Goal: Find specific page/section: Find specific page/section

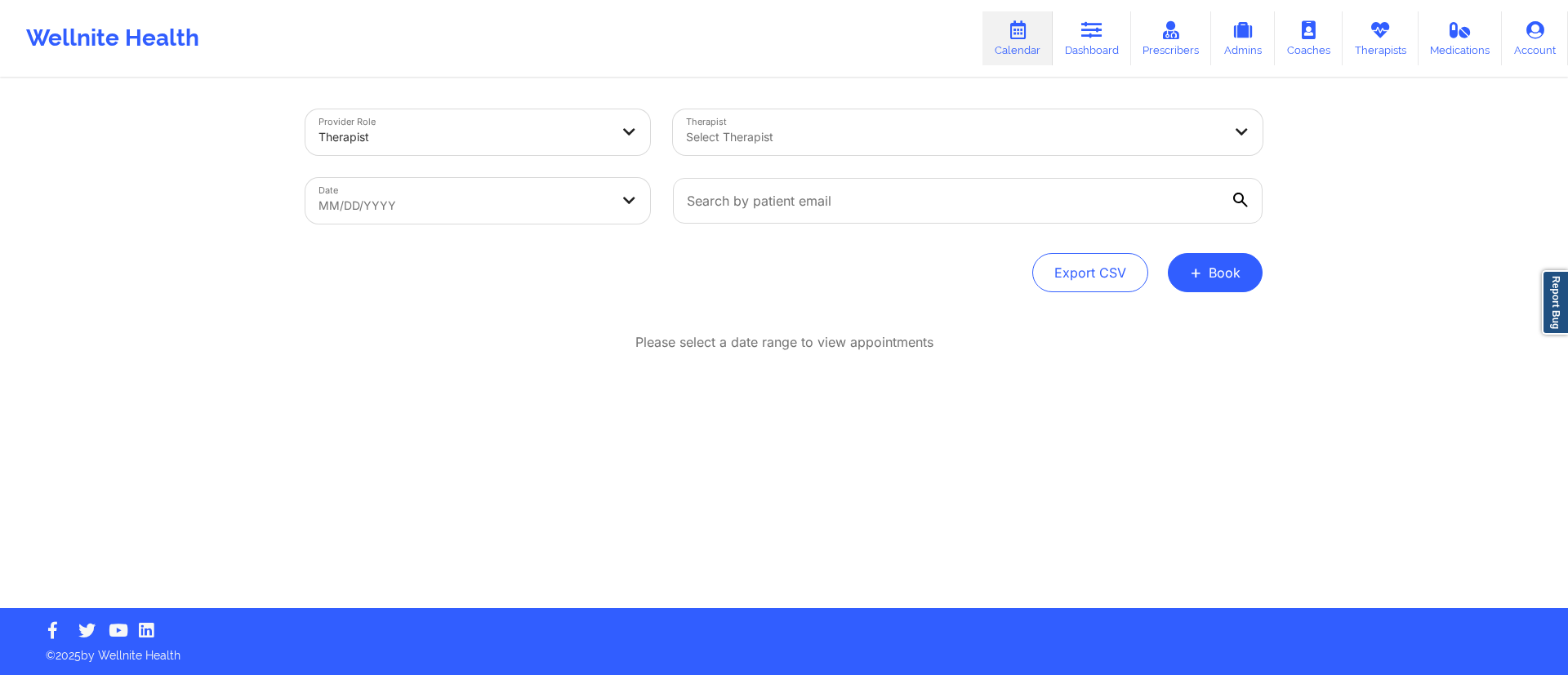
select select "2025-8"
select select "2025-9"
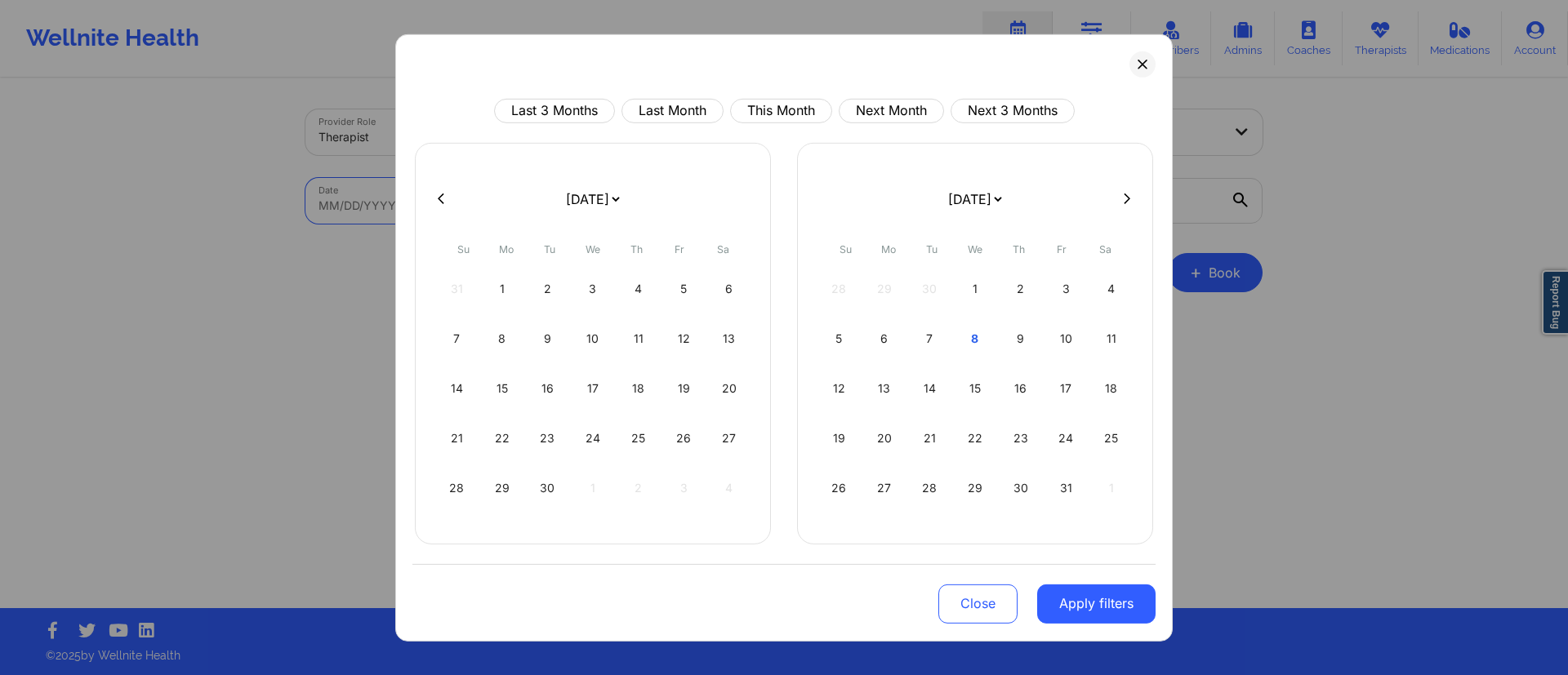
click at [449, 208] on body "Wellnite Health Calendar Dashboard Prescribers Admins Coaches Therapists Medica…" at bounding box center [784, 338] width 1568 height 675
click at [760, 99] on button "This Month" at bounding box center [780, 110] width 102 height 24
select select "2025-9"
select select "2025-10"
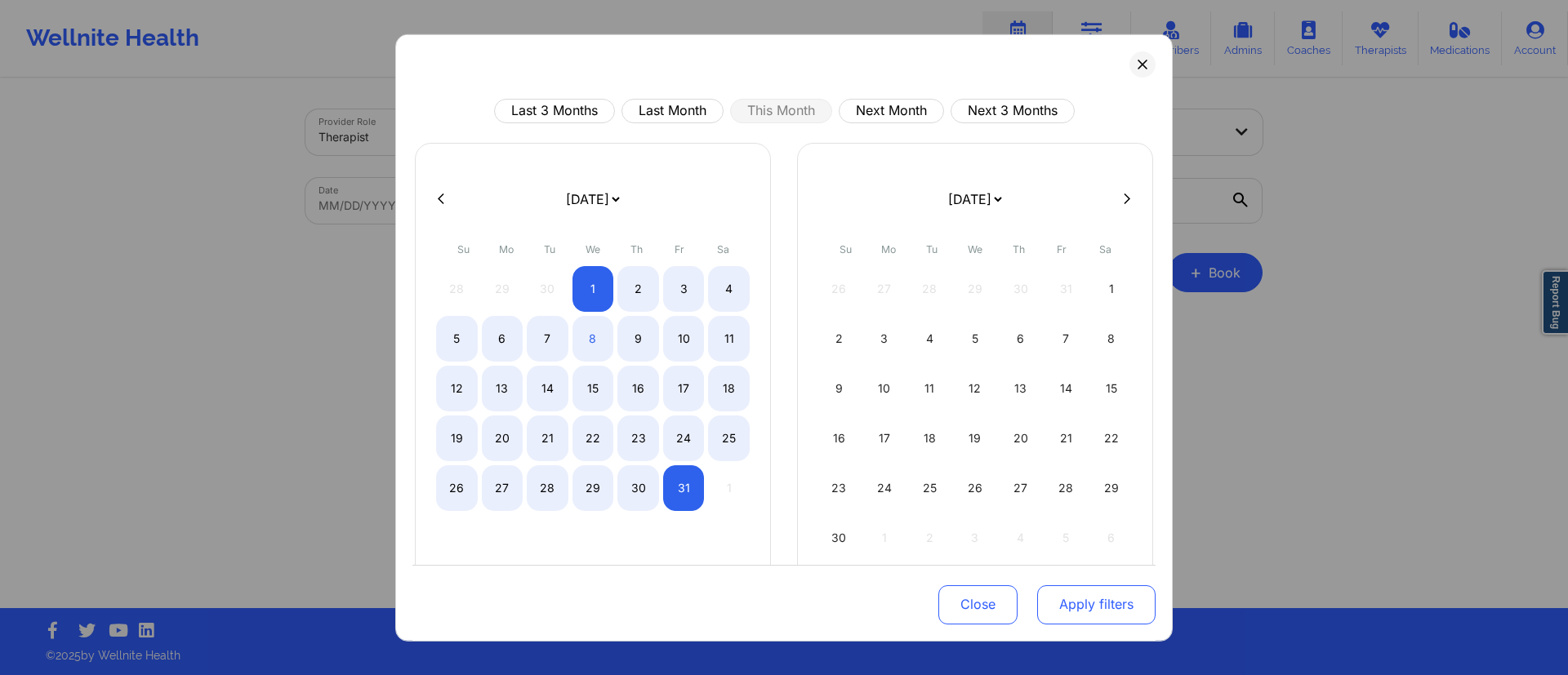
click at [1073, 606] on button "Apply filters" at bounding box center [1096, 604] width 118 height 39
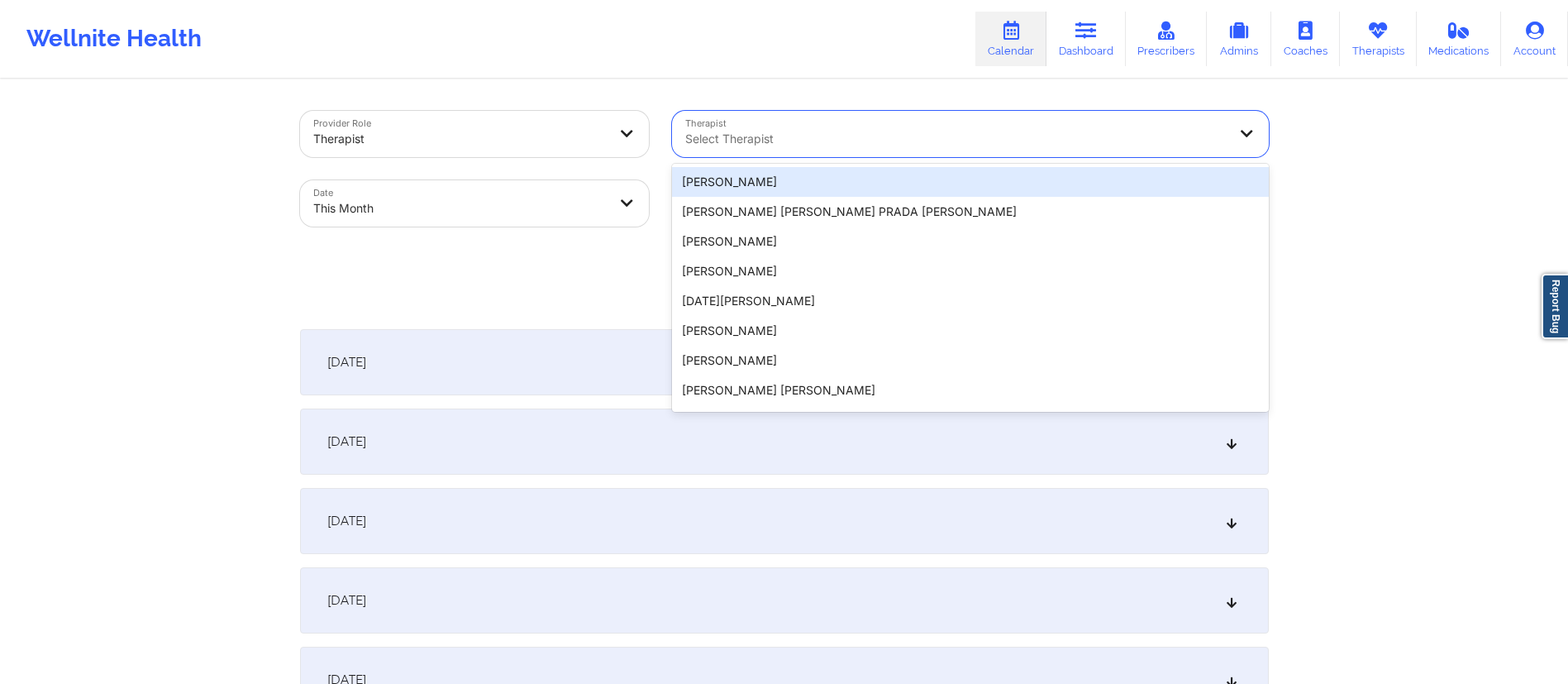
click at [759, 146] on div at bounding box center [957, 139] width 542 height 20
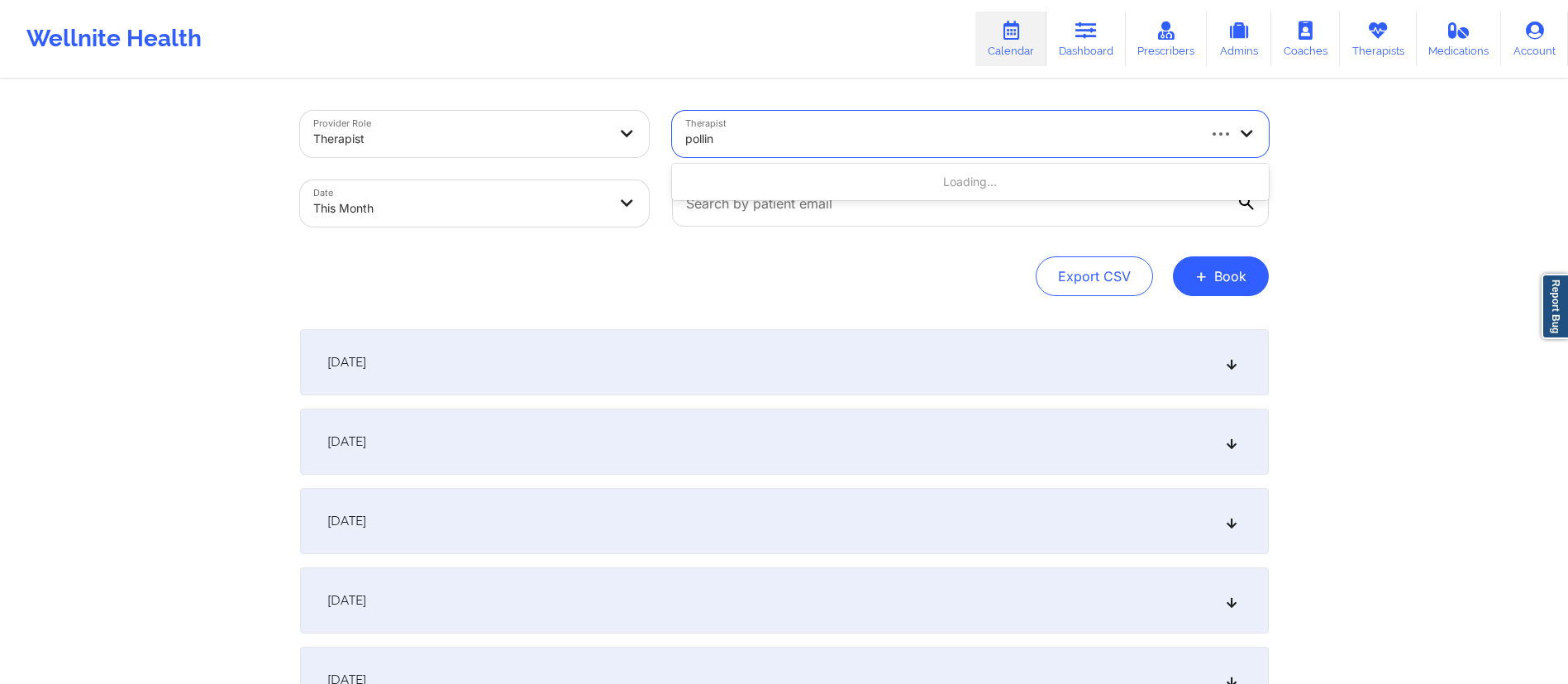
type input "[PERSON_NAME]"
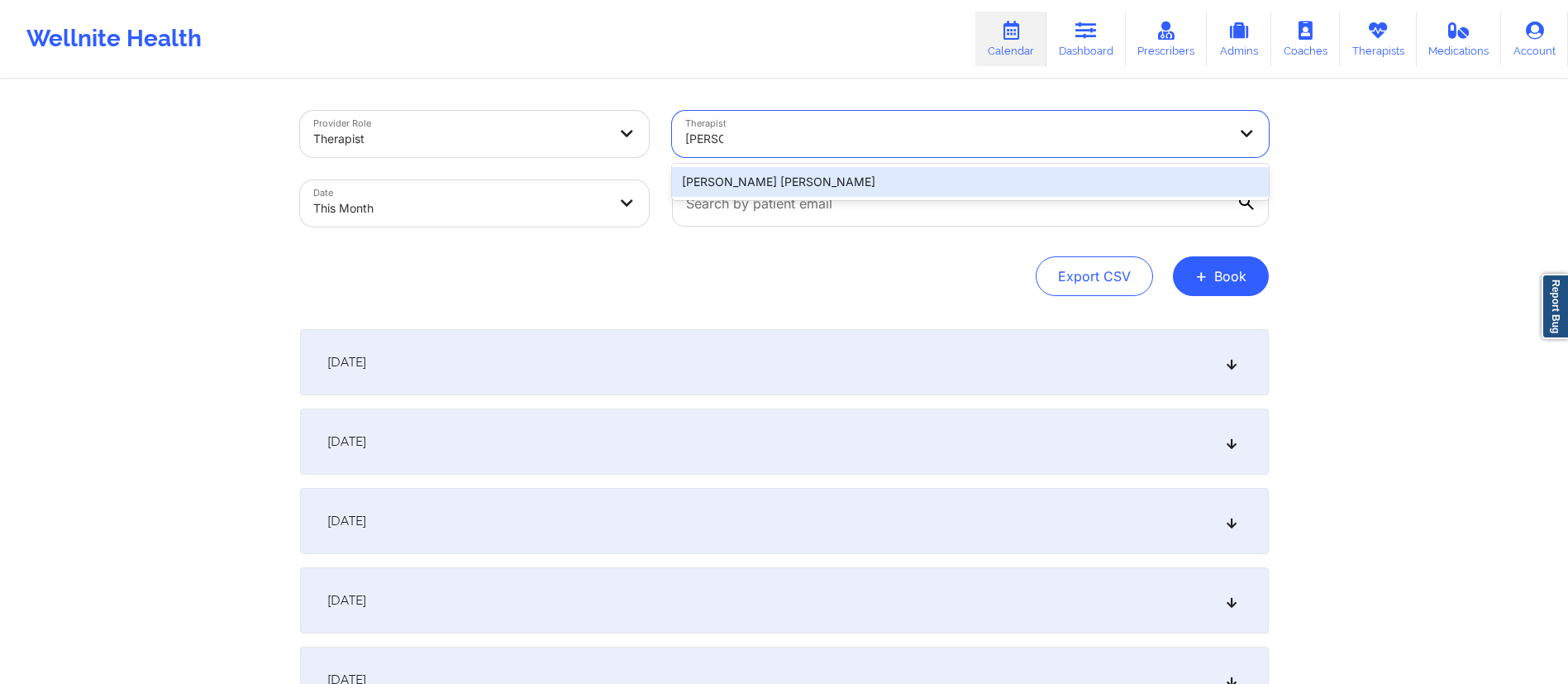
click at [752, 183] on div "[PERSON_NAME] [PERSON_NAME]" at bounding box center [970, 181] width 597 height 30
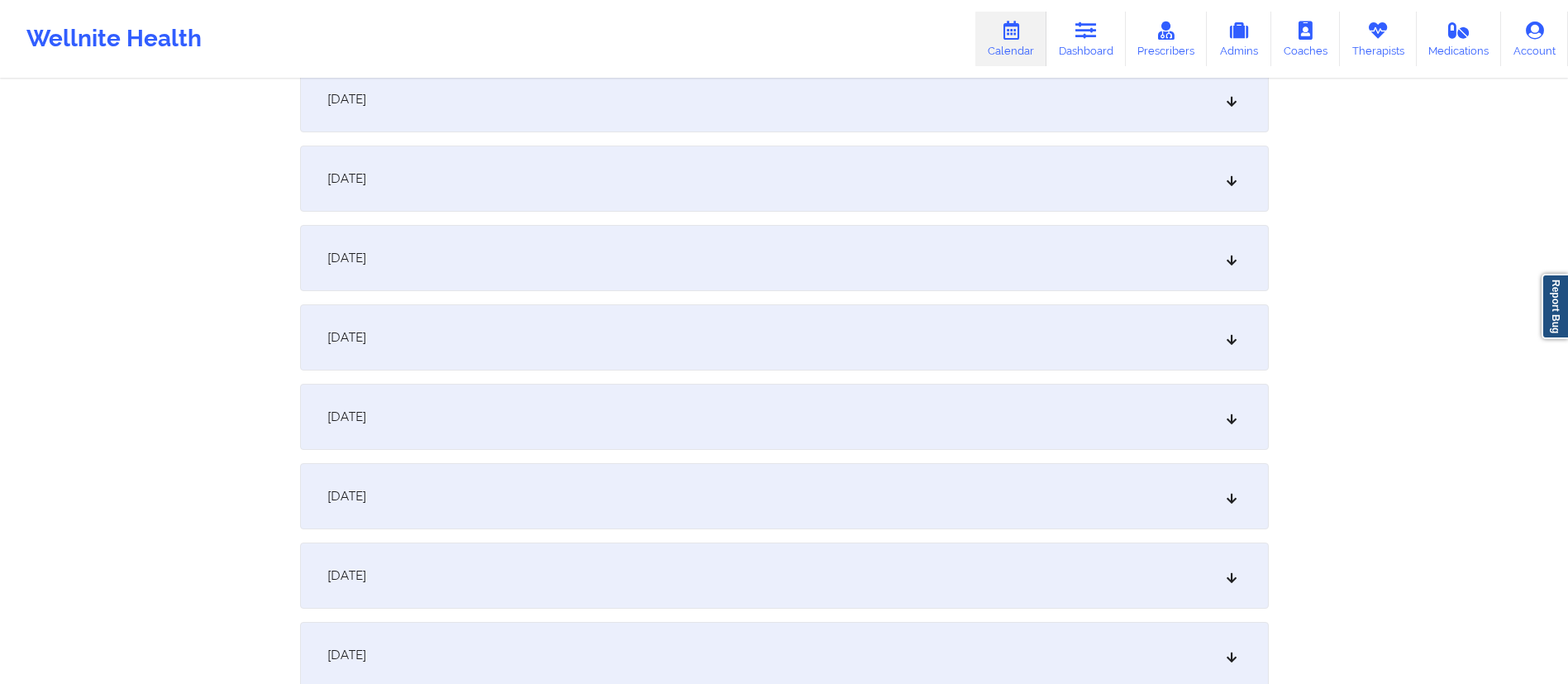
scroll to position [511, 0]
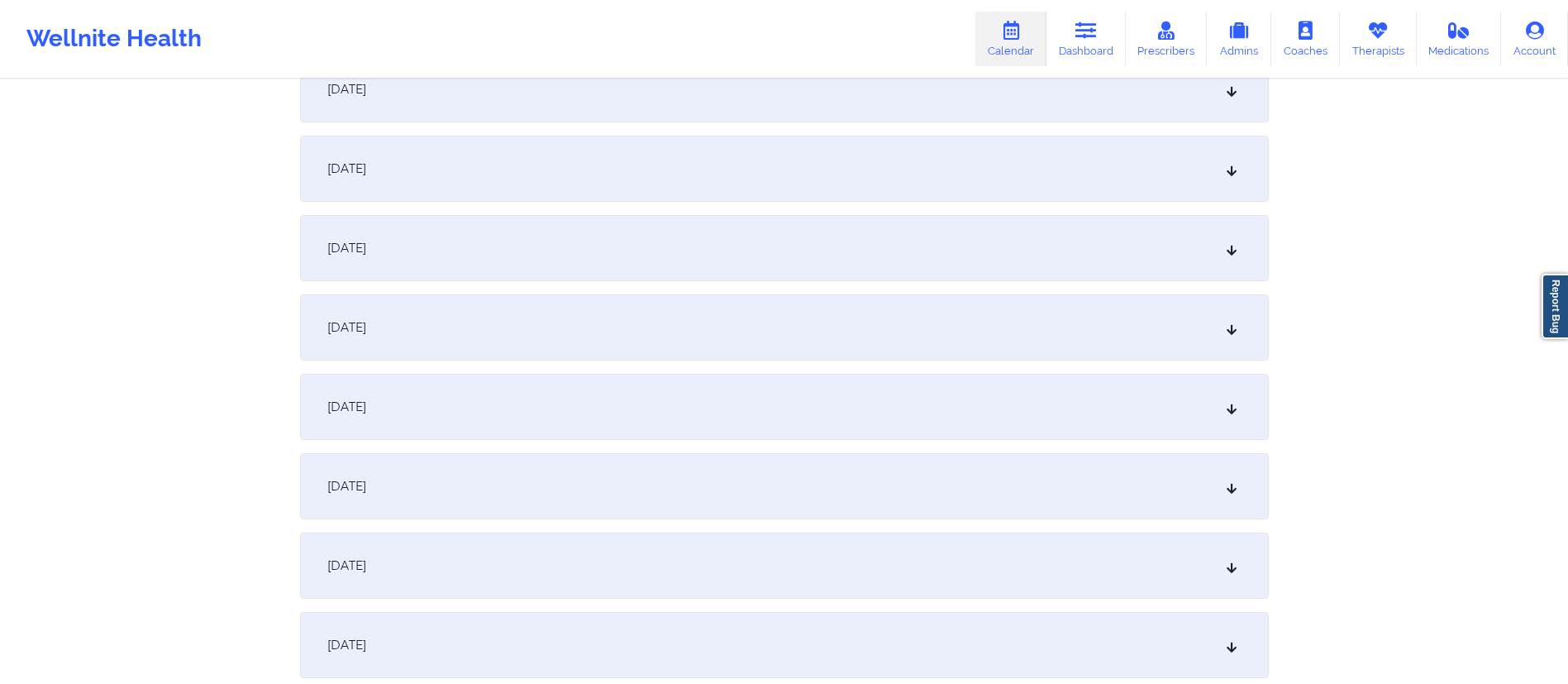
click at [467, 245] on div "[DATE]" at bounding box center [784, 247] width 969 height 66
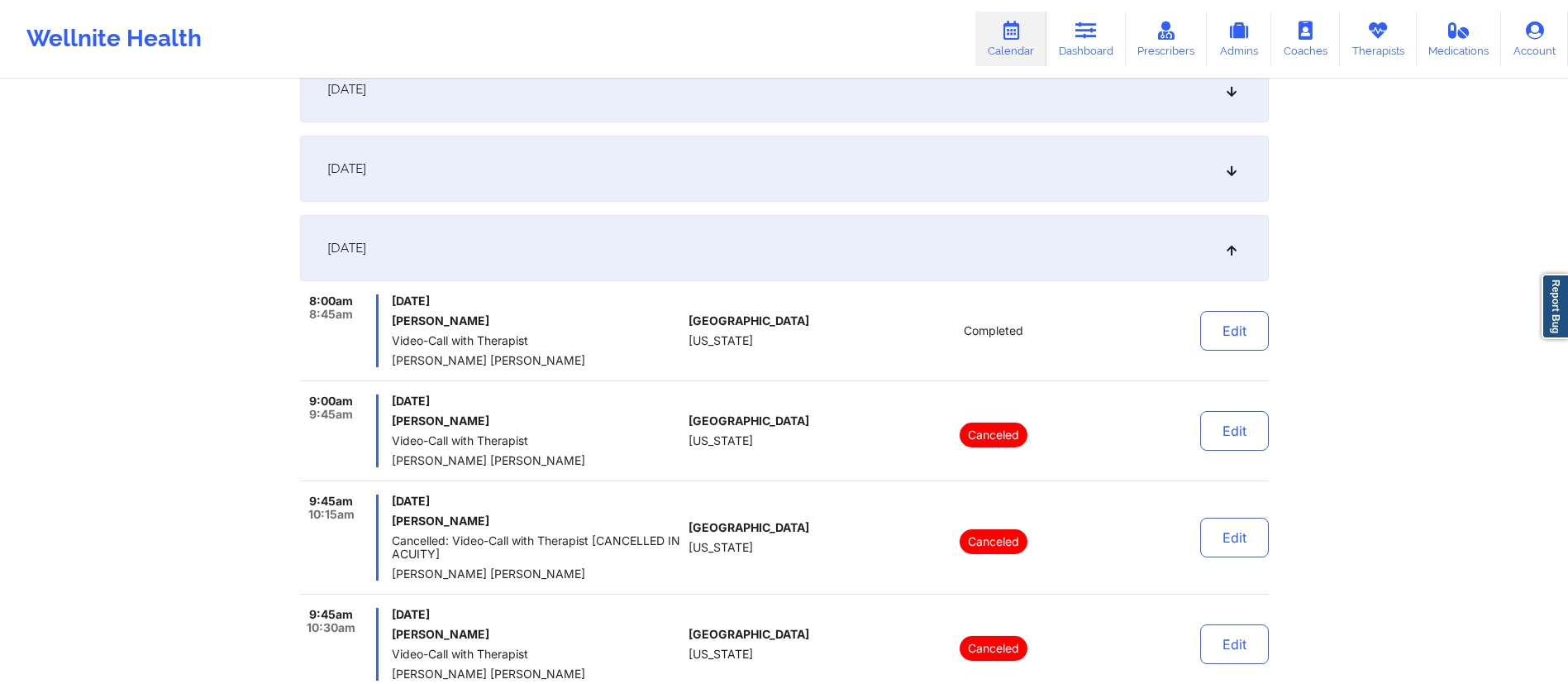
drag, startPoint x: 728, startPoint y: 478, endPoint x: 755, endPoint y: 456, distance: 34.8
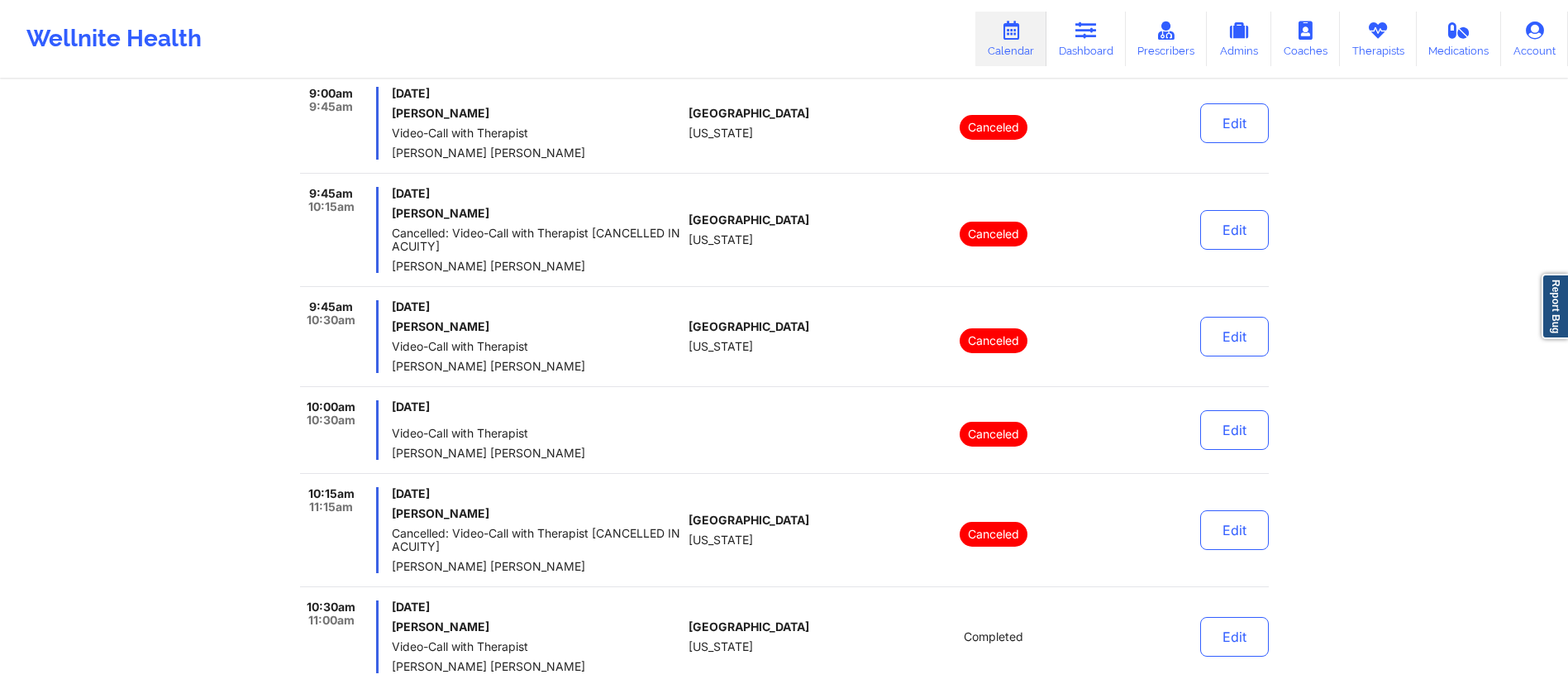
scroll to position [677, 0]
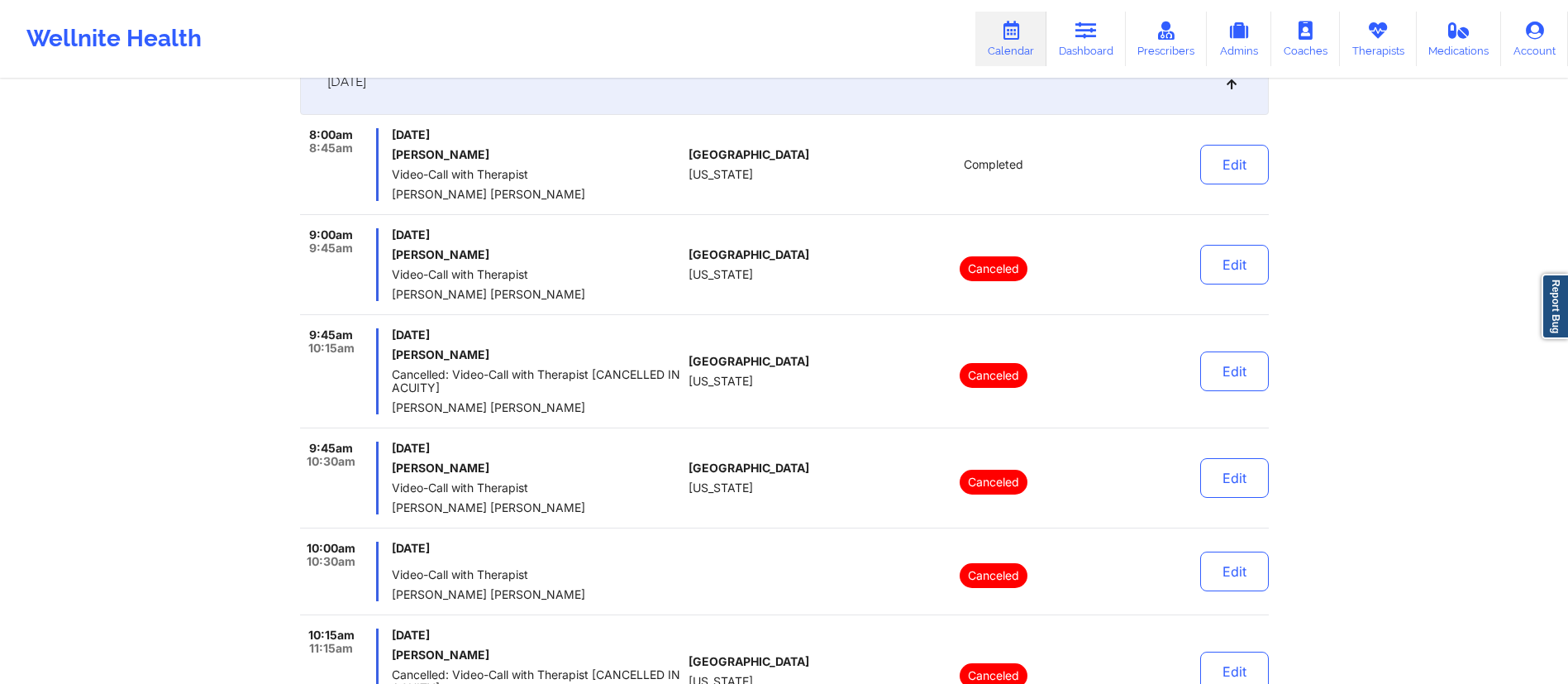
click at [875, 81] on div "[DATE]" at bounding box center [784, 81] width 969 height 66
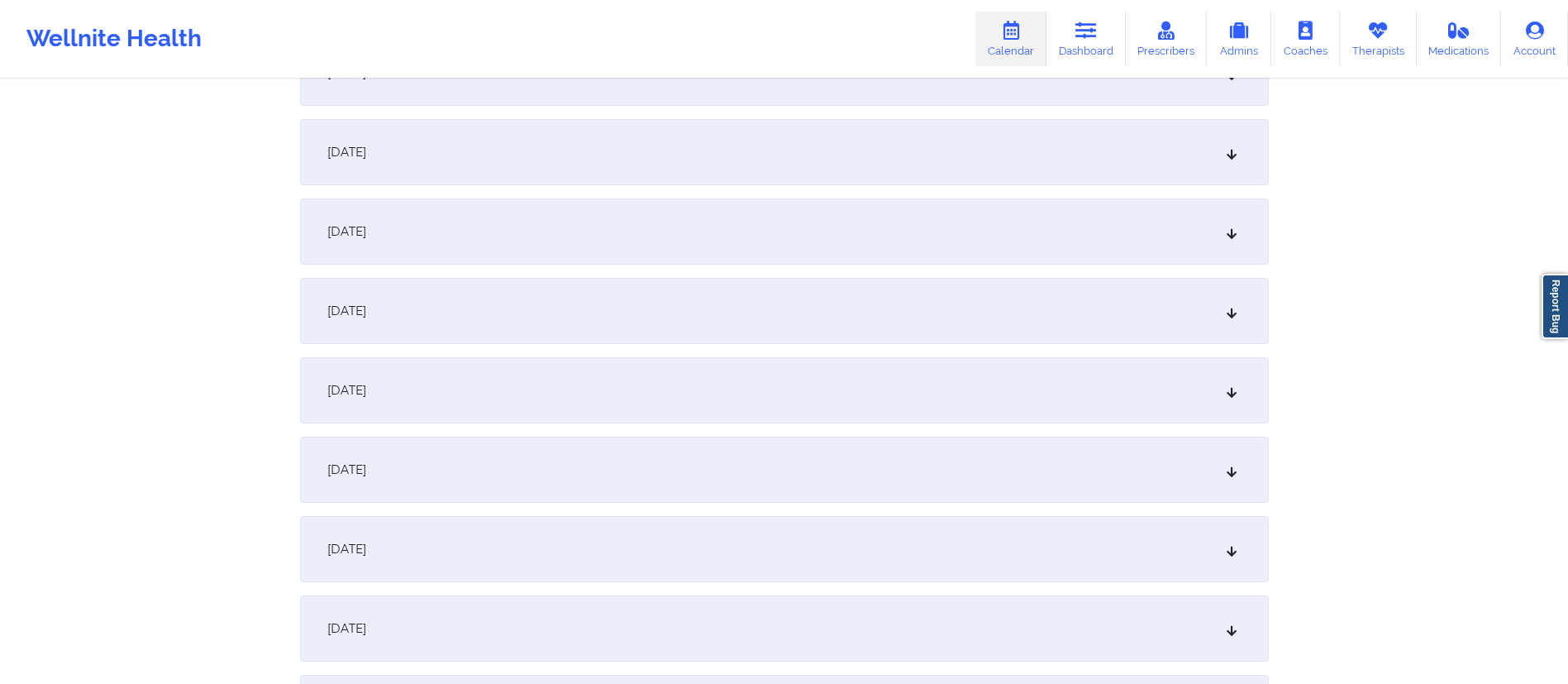
scroll to position [710, 0]
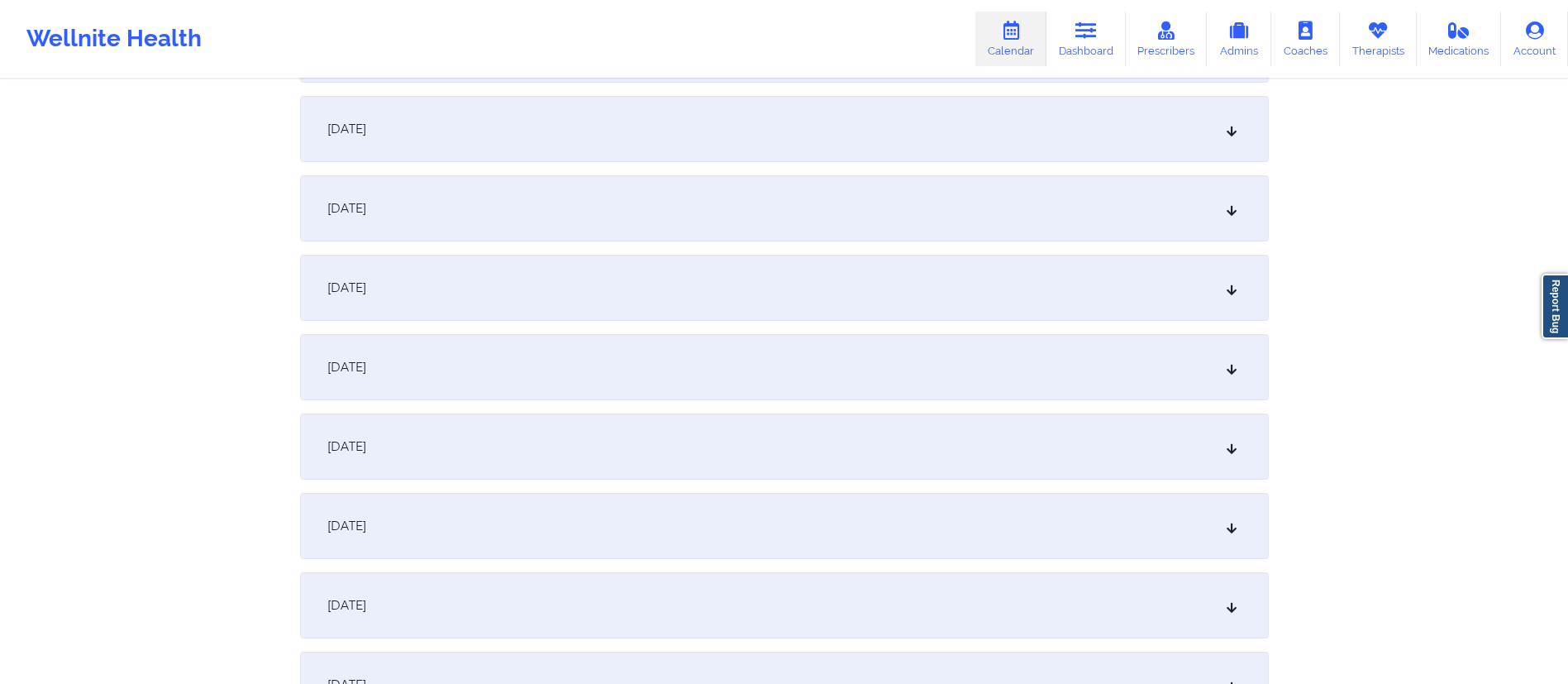
click at [647, 201] on div "[DATE]" at bounding box center [784, 208] width 969 height 66
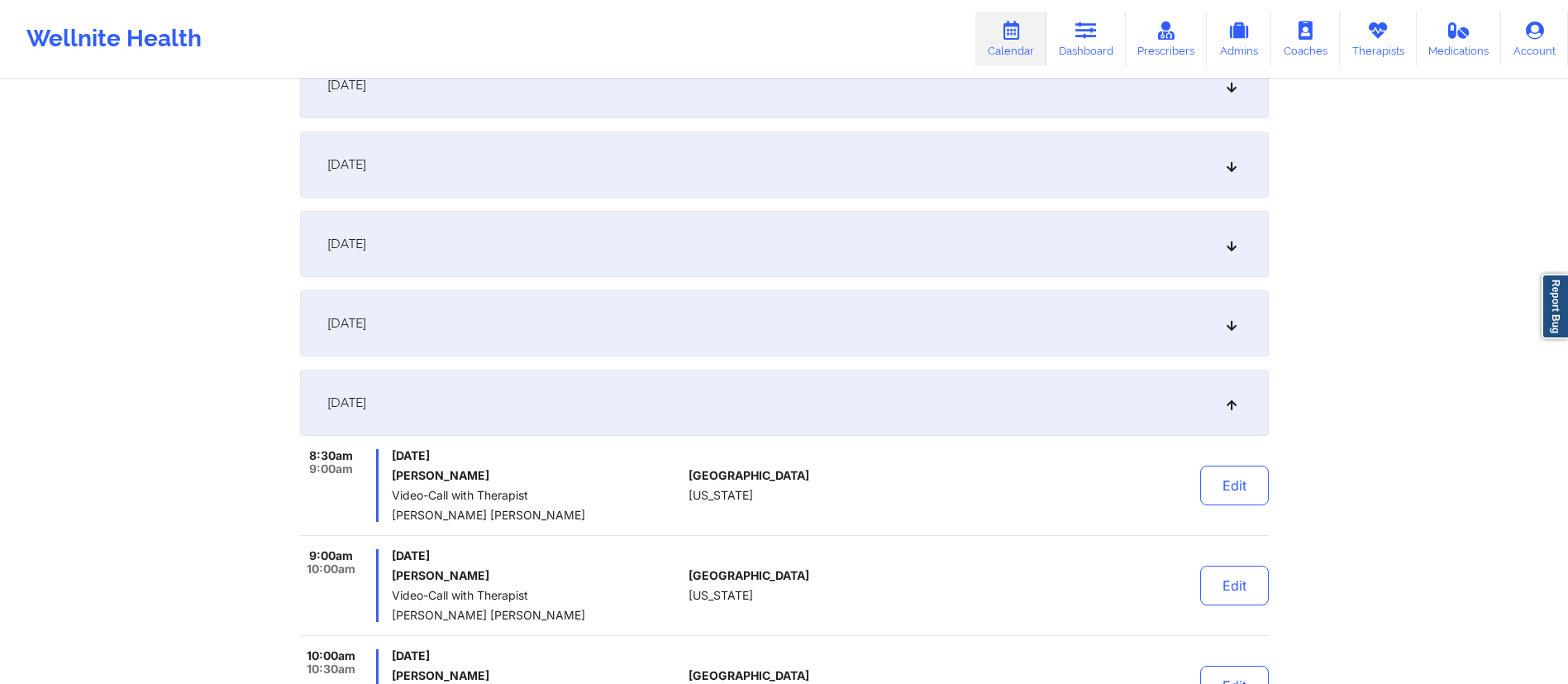
scroll to position [474, 0]
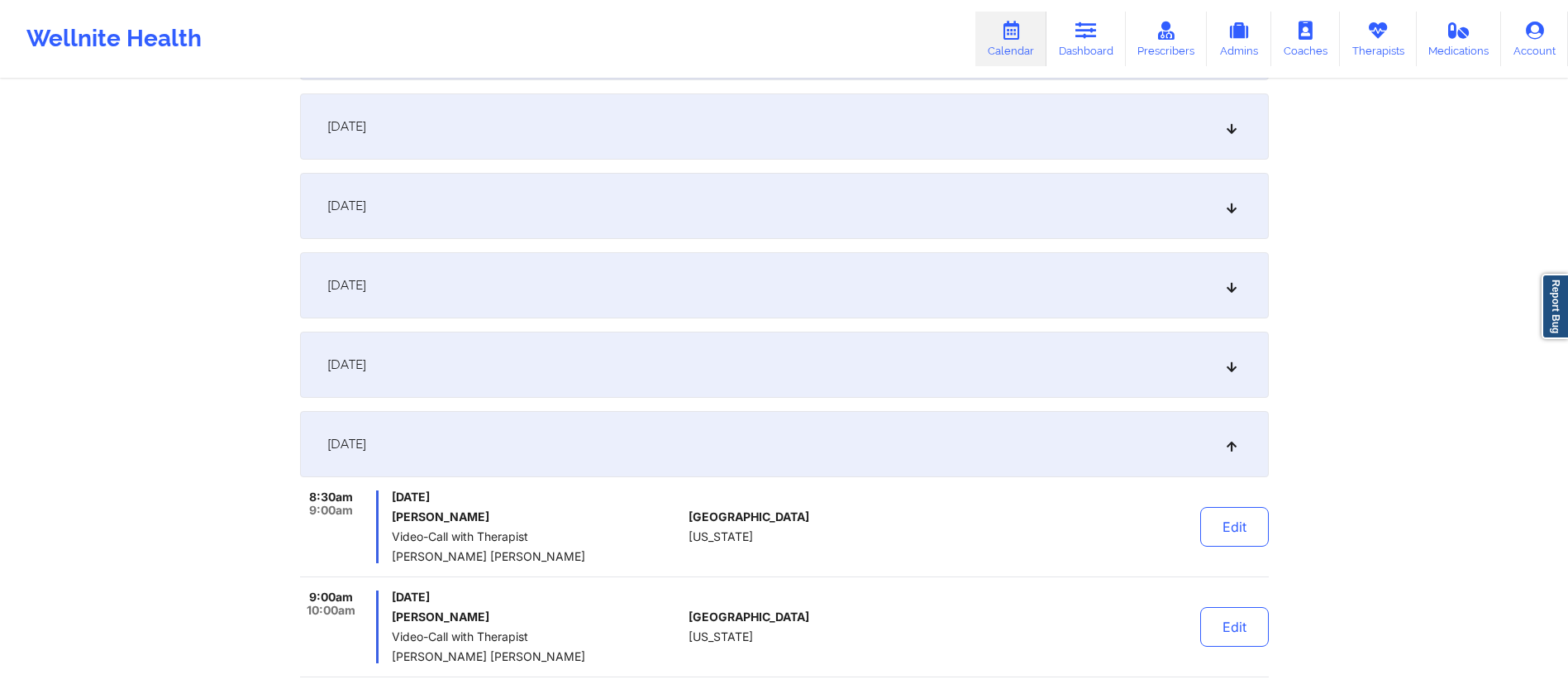
click at [496, 440] on div "[DATE]" at bounding box center [784, 444] width 969 height 66
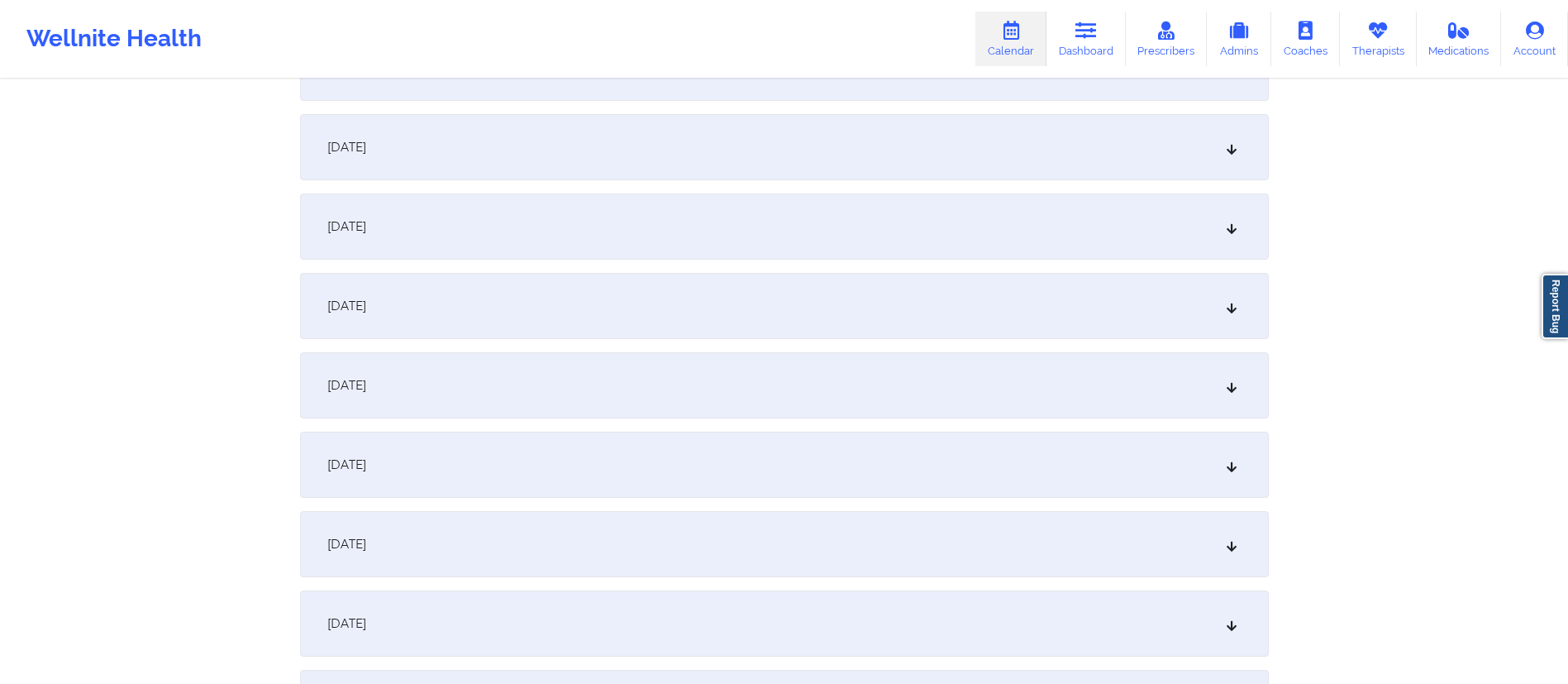
scroll to position [749, 0]
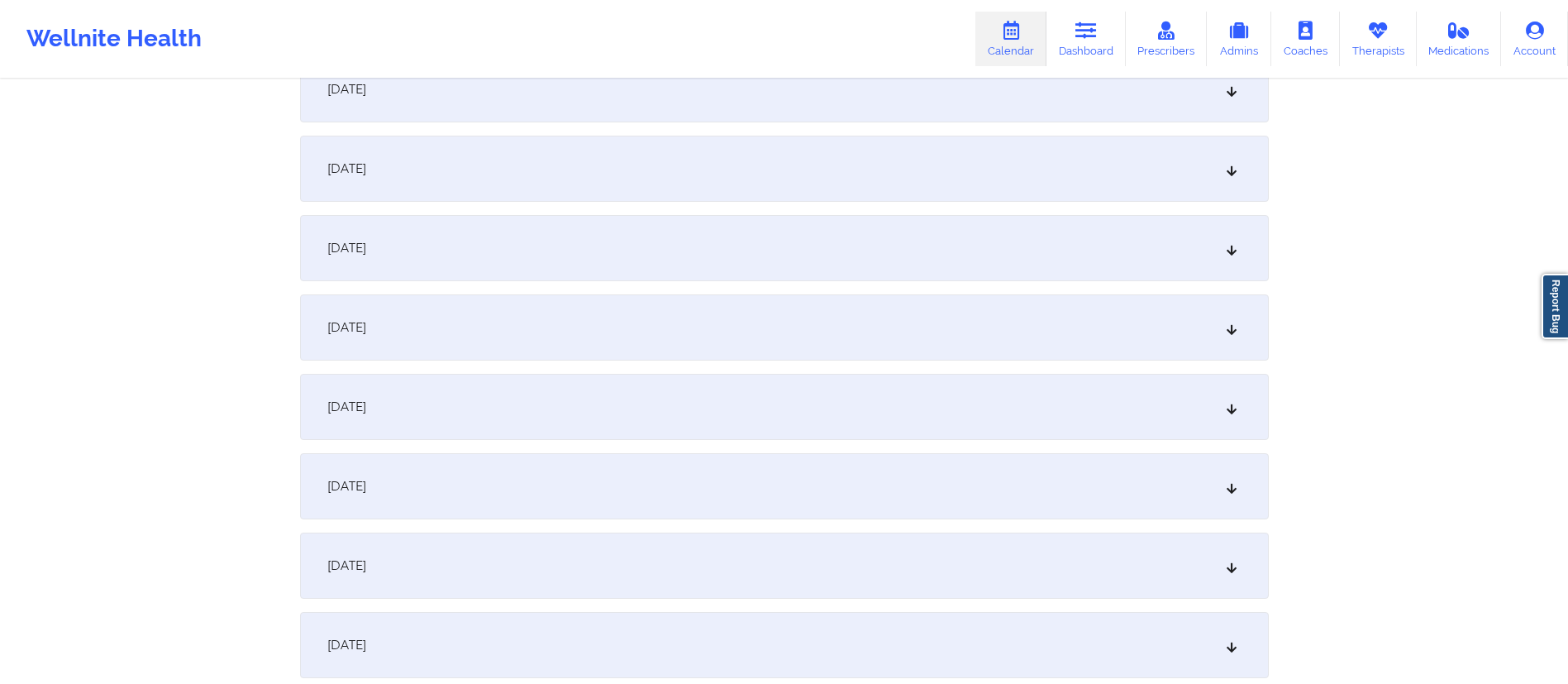
click at [545, 250] on div "[DATE]" at bounding box center [784, 247] width 969 height 66
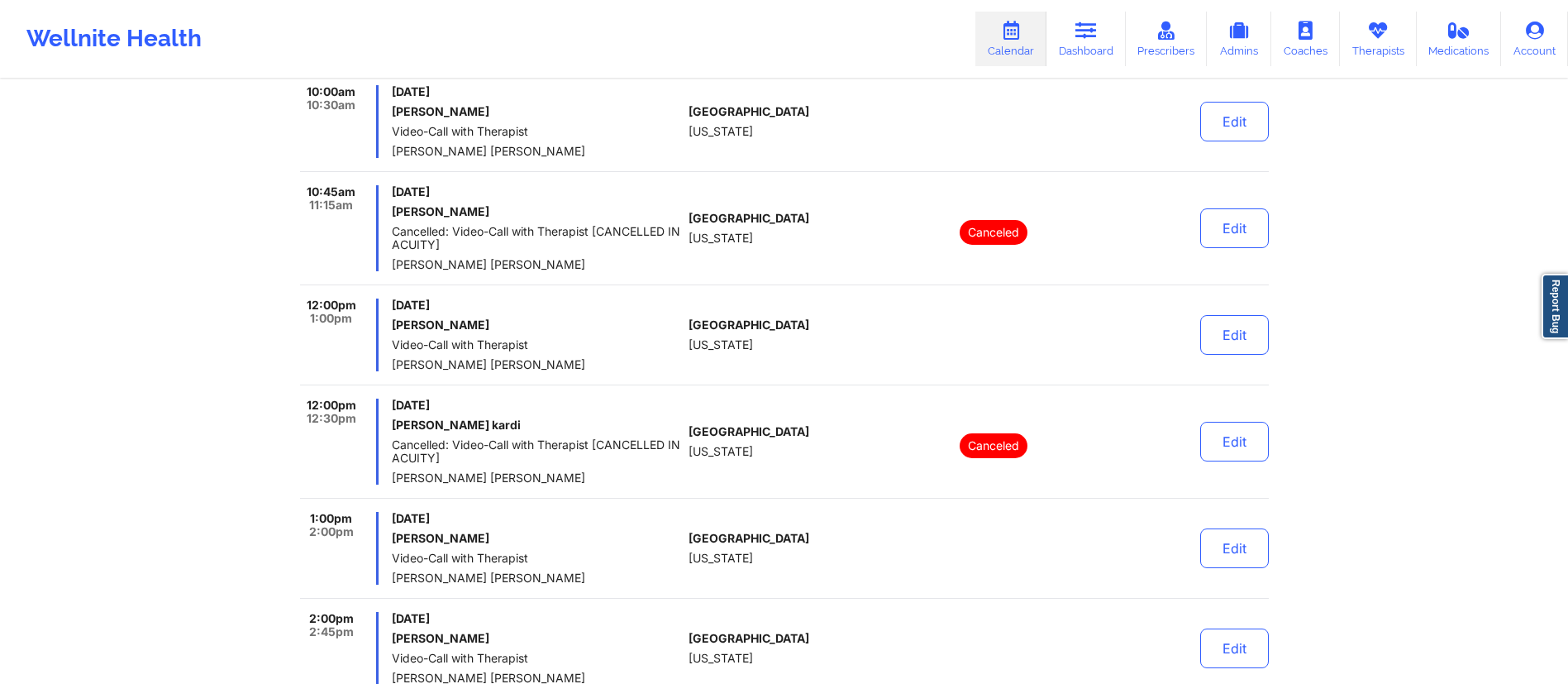
scroll to position [1242, 0]
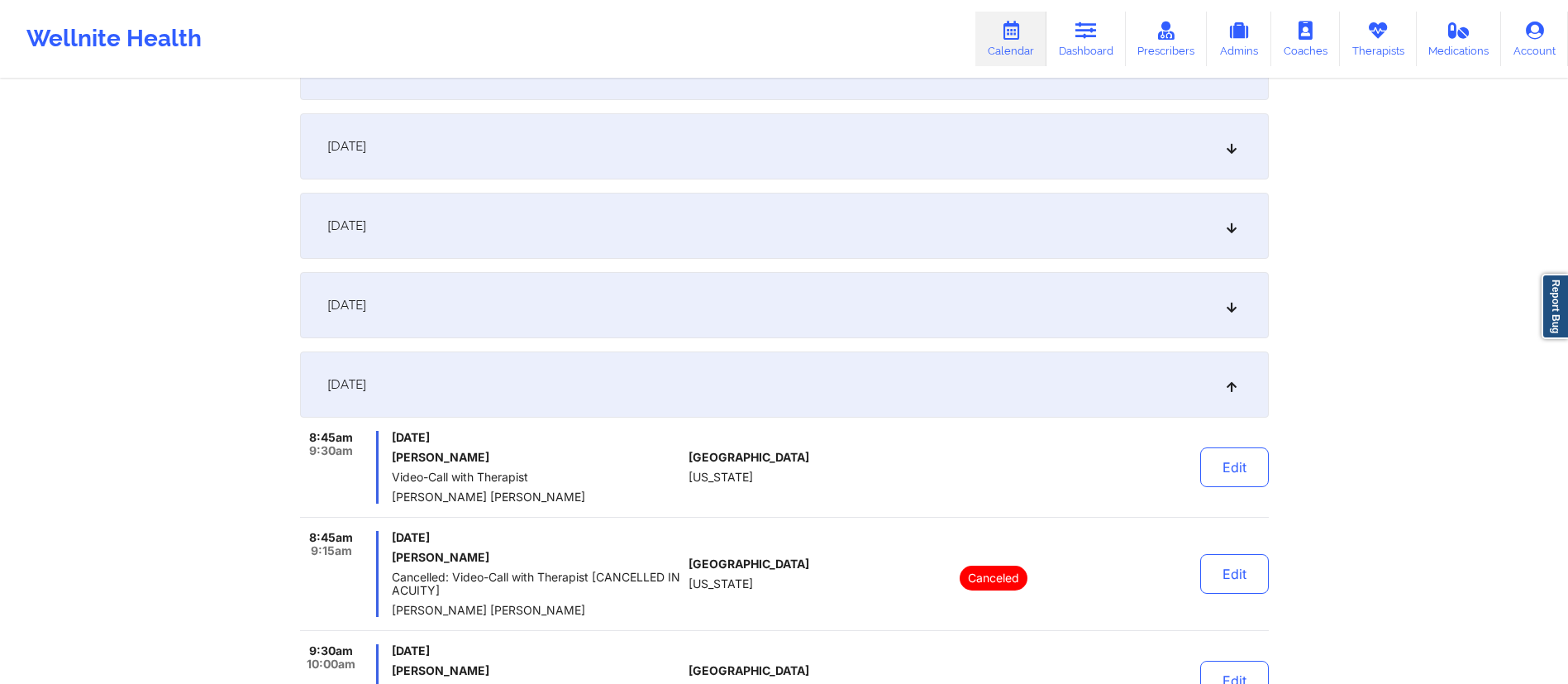
click at [767, 388] on div "[DATE]" at bounding box center [784, 384] width 969 height 66
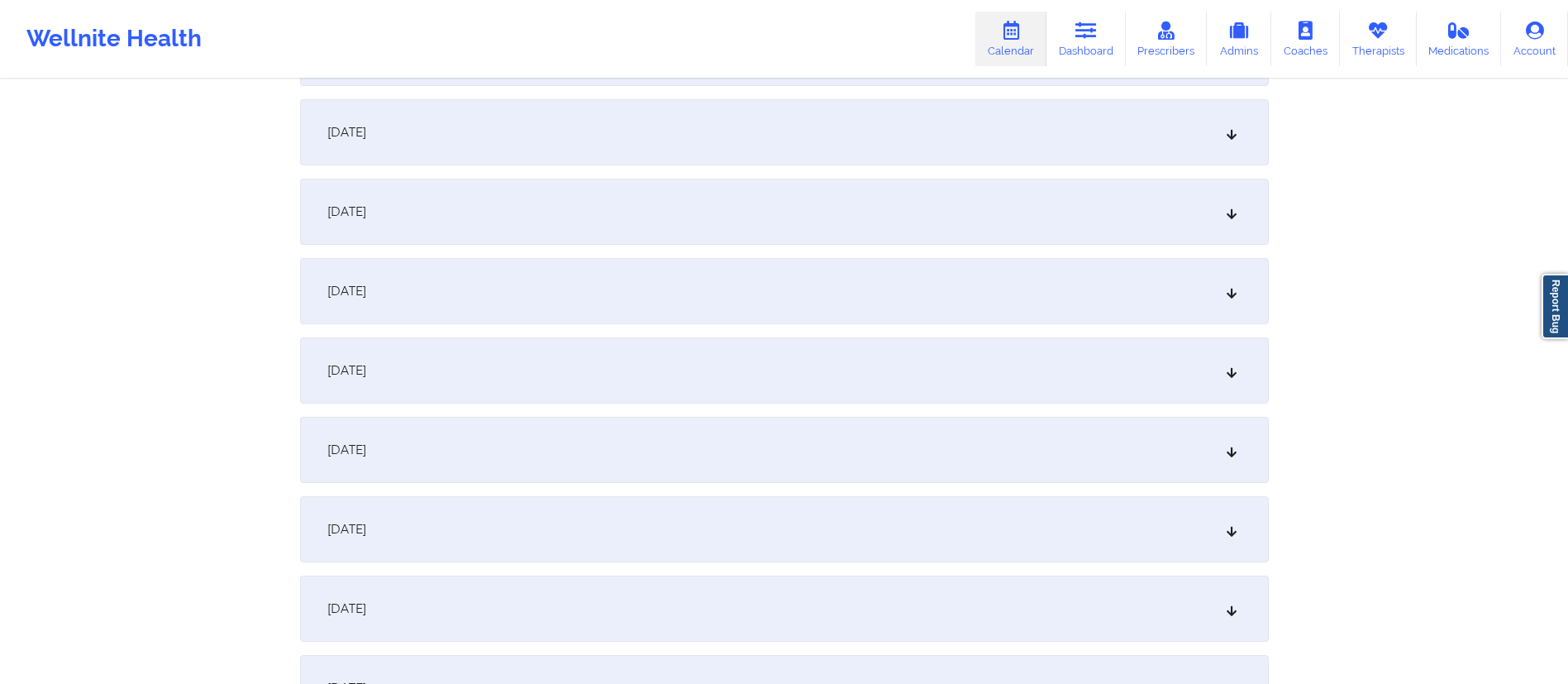
scroll to position [868, 0]
click at [549, 202] on div "[DATE]" at bounding box center [784, 208] width 969 height 66
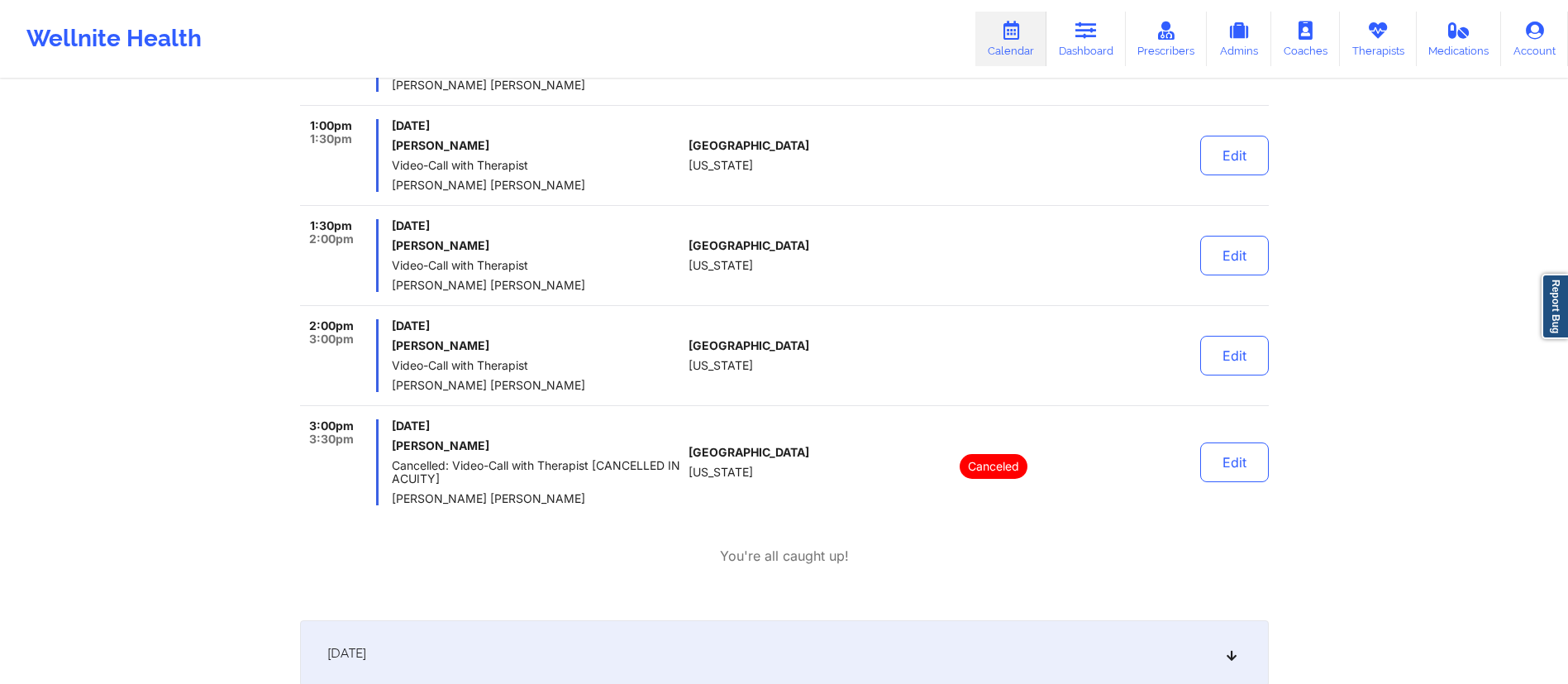
scroll to position [2468, 0]
